Goal: Check status: Check status

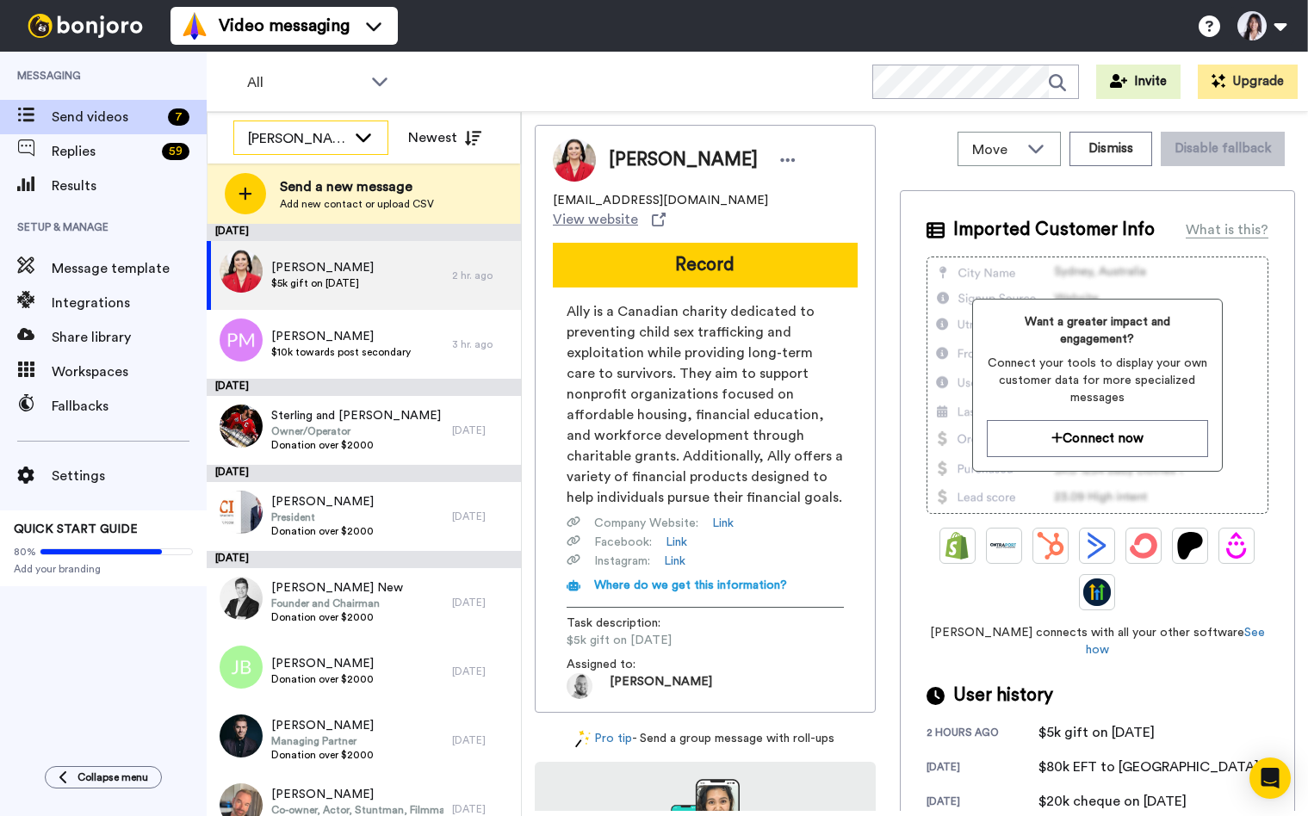
click at [313, 143] on div "[PERSON_NAME]" at bounding box center [297, 138] width 98 height 21
click at [327, 134] on div "[PERSON_NAME]" at bounding box center [297, 138] width 98 height 21
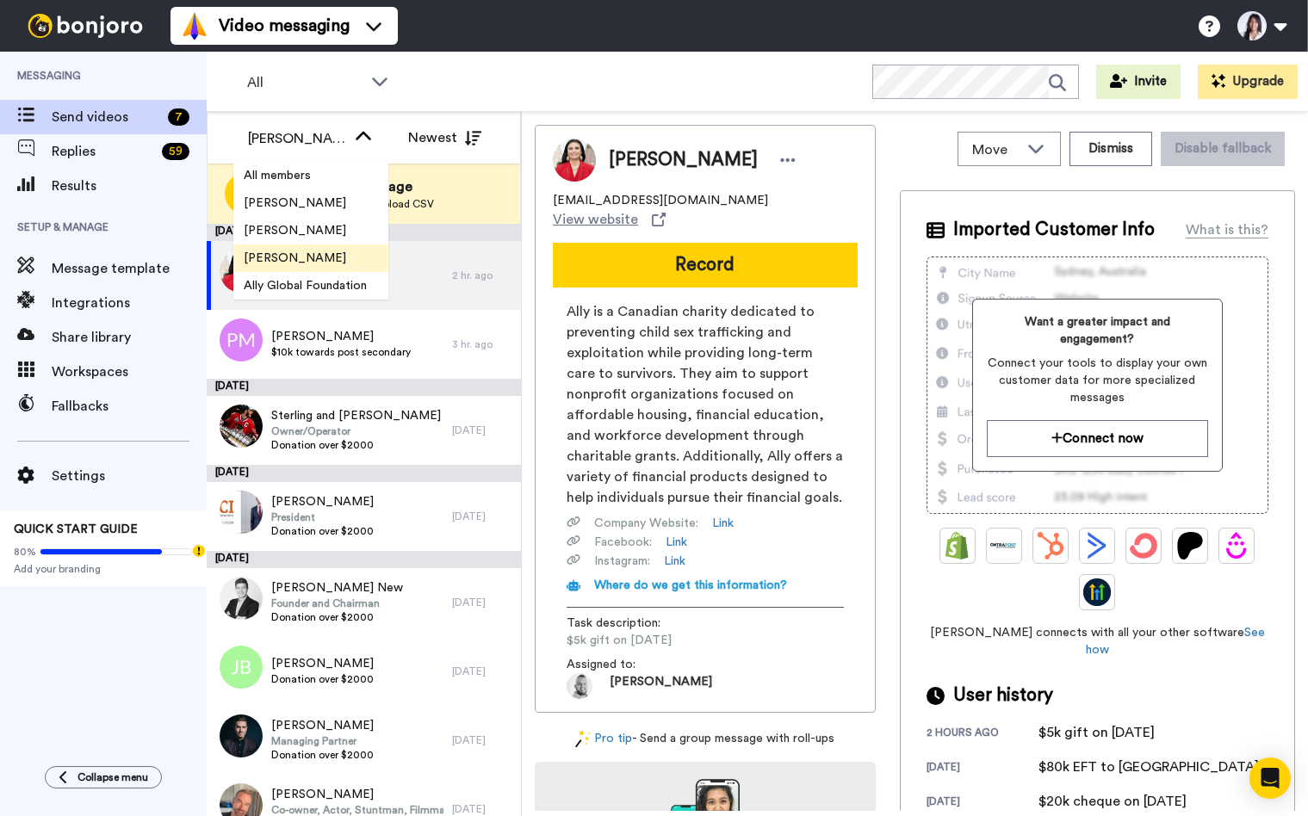
click at [298, 255] on span "[PERSON_NAME]" at bounding box center [294, 258] width 123 height 17
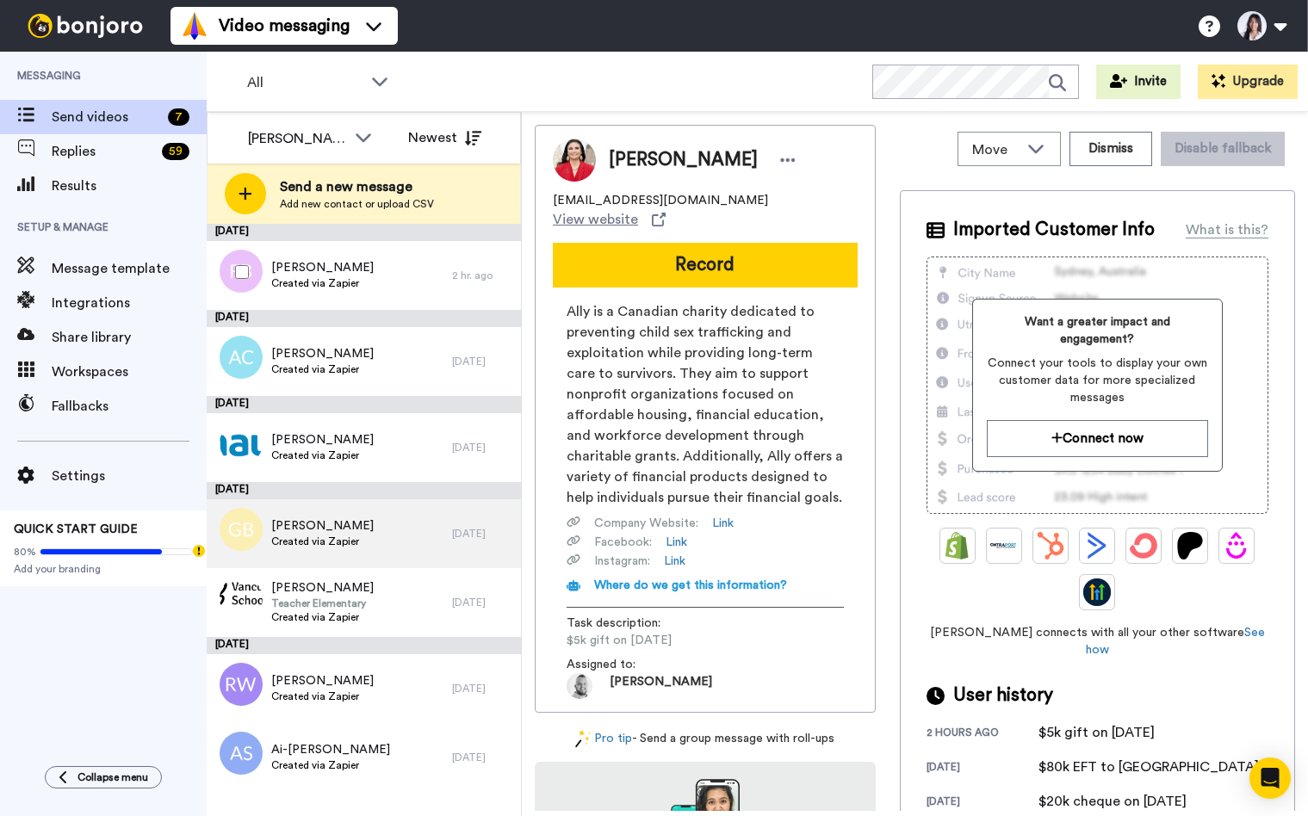
click at [381, 282] on div "[PERSON_NAME] Created via Zapier" at bounding box center [329, 275] width 245 height 69
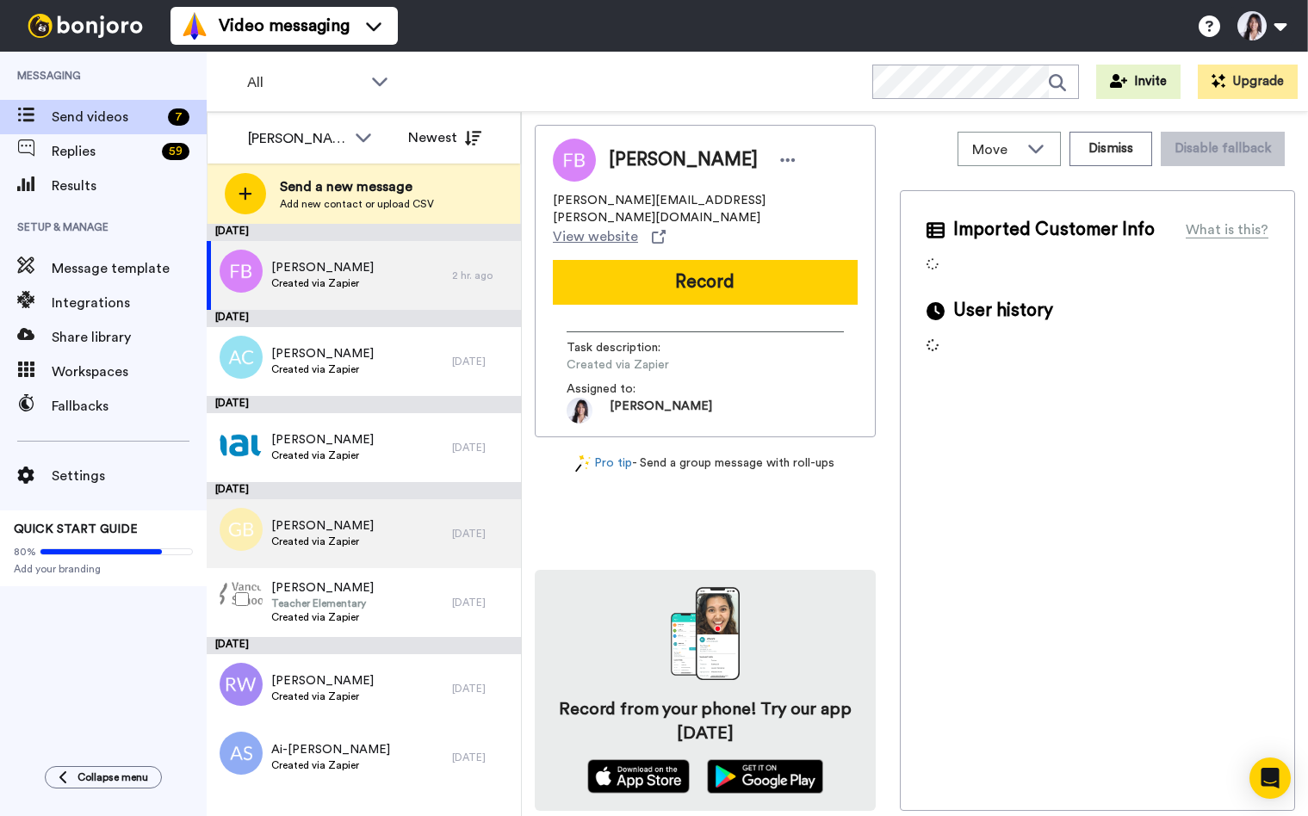
click at [391, 535] on div "[PERSON_NAME] Created via Zapier" at bounding box center [329, 534] width 245 height 69
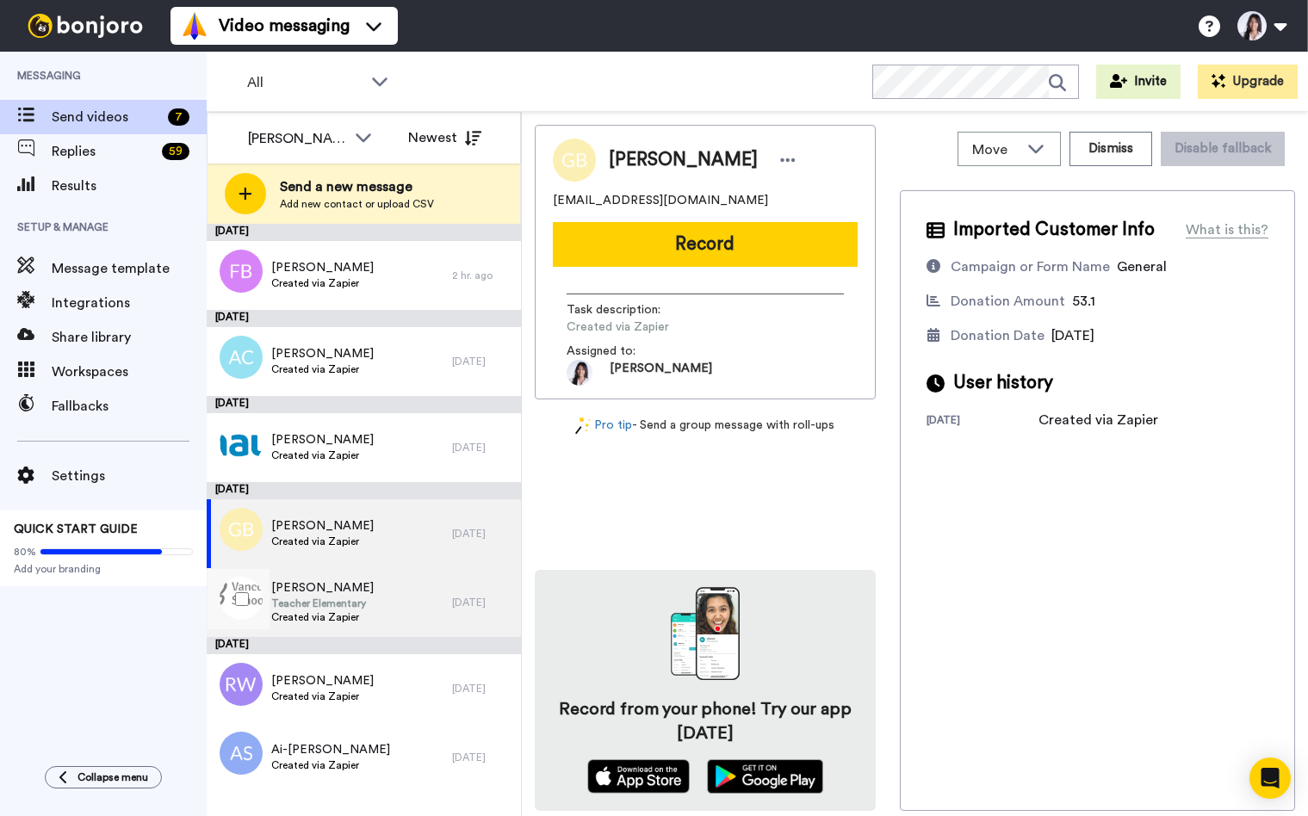
click at [383, 594] on div "[PERSON_NAME][GEOGRAPHIC_DATA] Created via Zapier" at bounding box center [329, 602] width 245 height 69
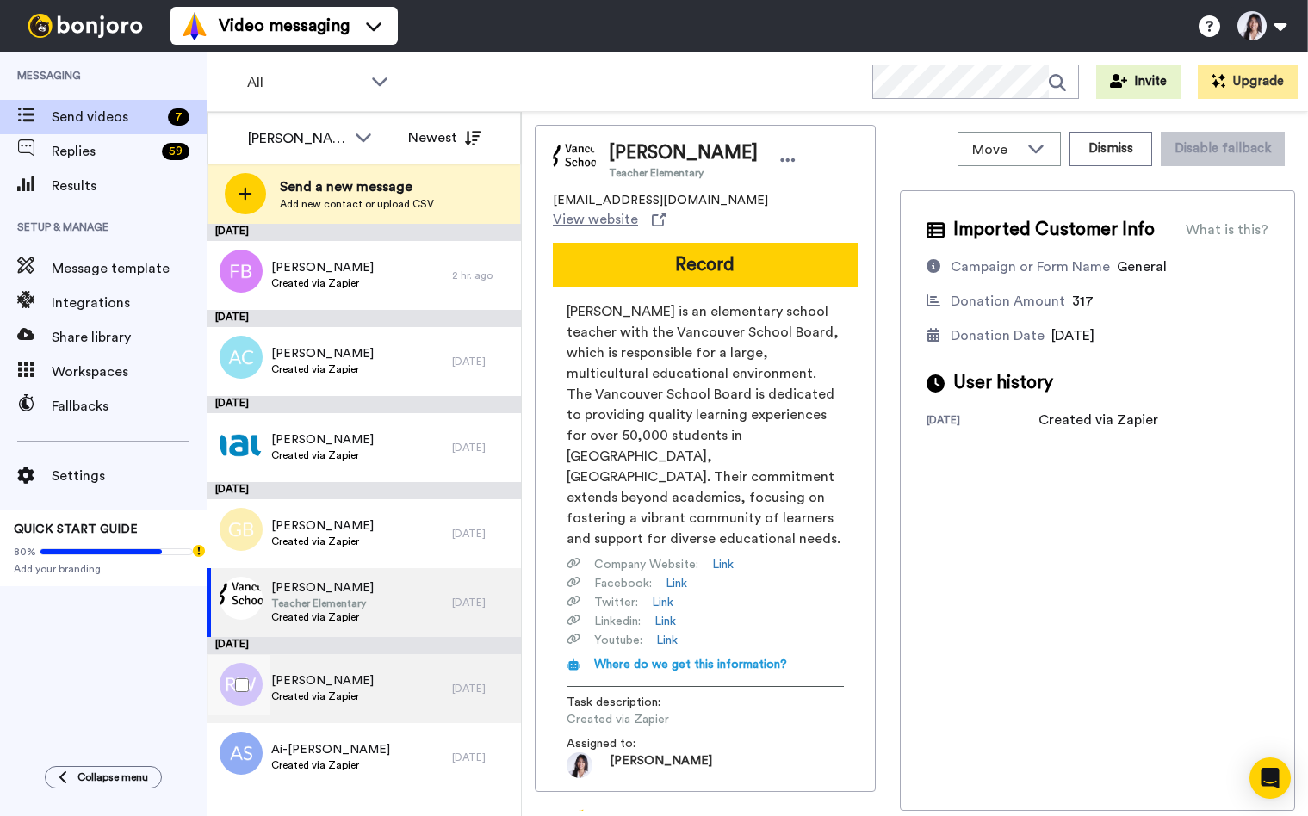
click at [376, 695] on div "[PERSON_NAME] Created via Zapier" at bounding box center [329, 689] width 245 height 69
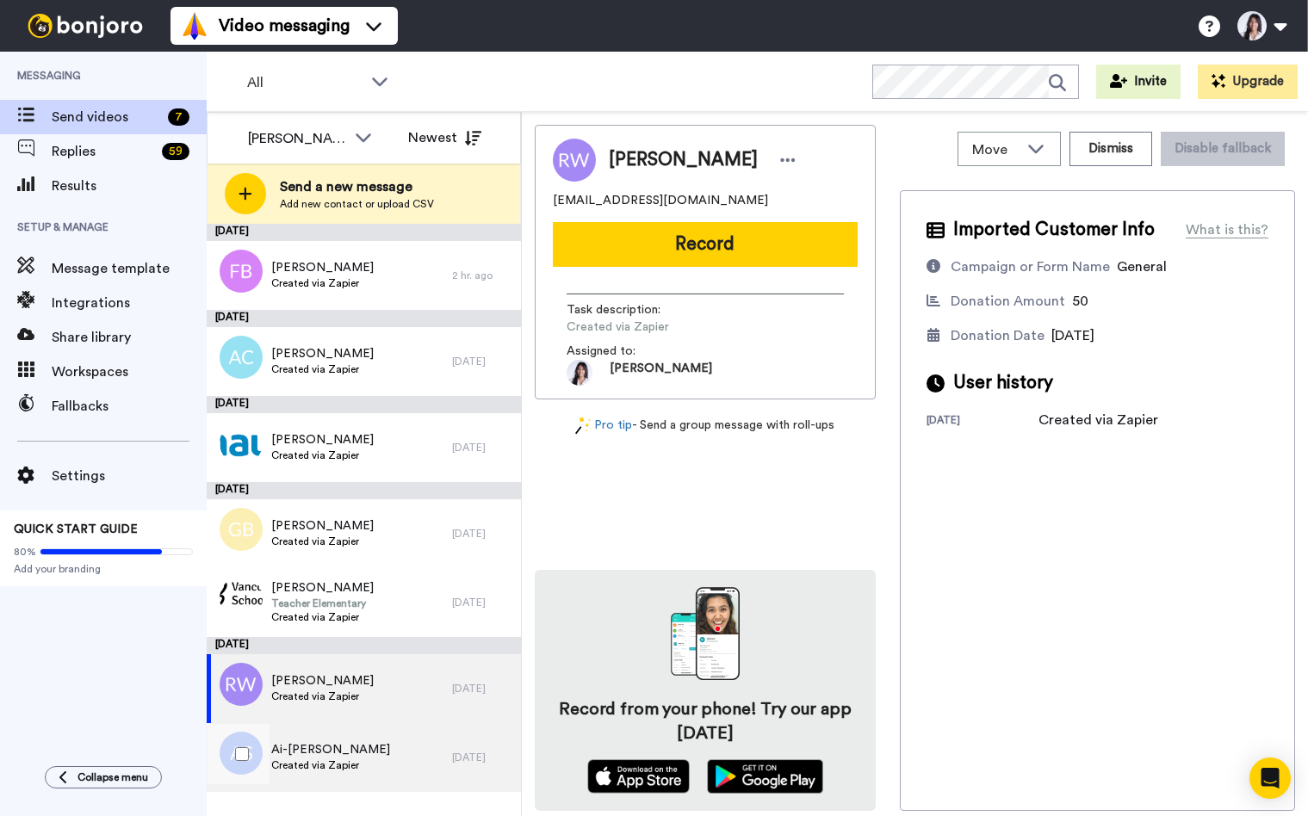
click at [392, 761] on div "Ai-[PERSON_NAME] Created via Zapier" at bounding box center [329, 757] width 245 height 69
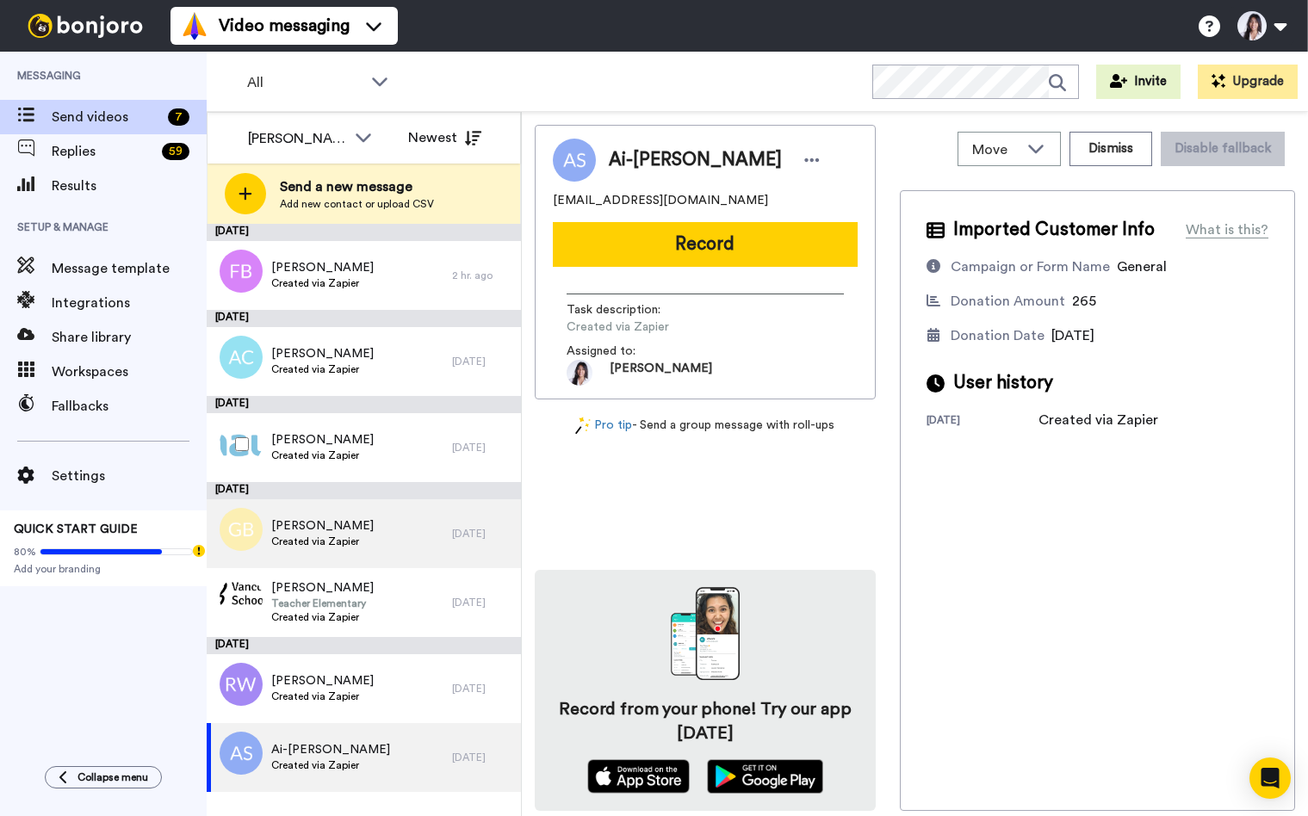
drag, startPoint x: 442, startPoint y: 450, endPoint x: 436, endPoint y: 530, distance: 80.3
click at [442, 450] on div "[PERSON_NAME] Created via Zapier" at bounding box center [329, 447] width 245 height 69
